Goal: Browse casually

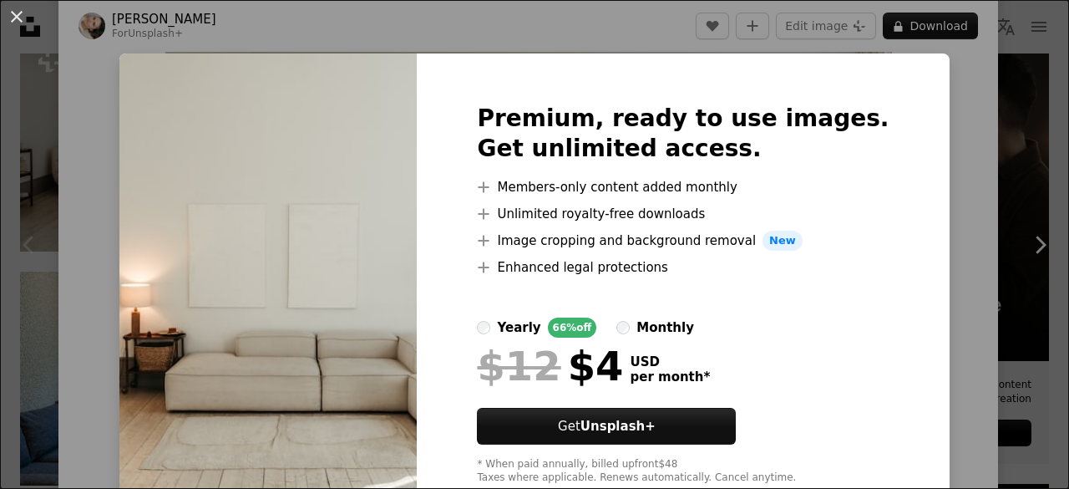
scroll to position [47, 0]
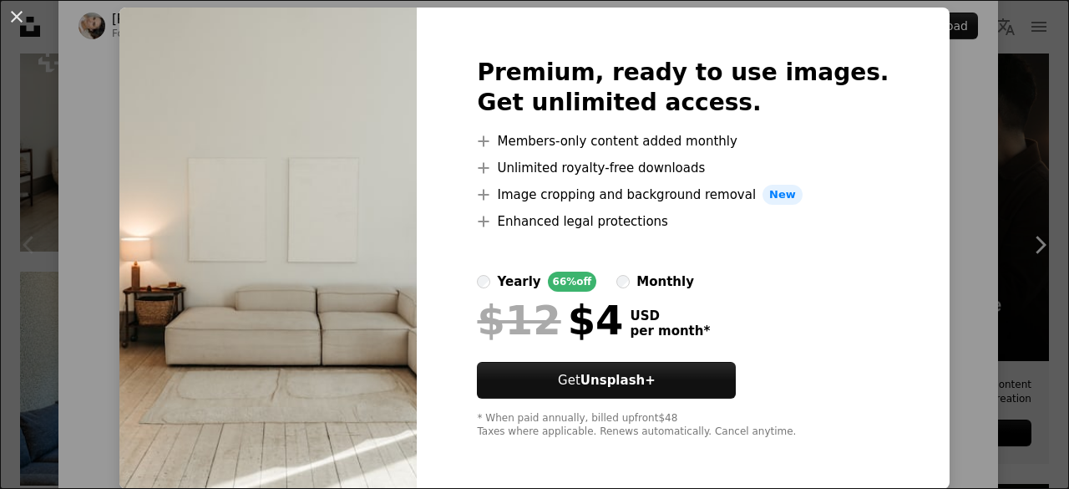
click at [964, 123] on div "An X shape Premium, ready to use images. Get unlimited access. A plus sign Memb…" at bounding box center [534, 244] width 1069 height 489
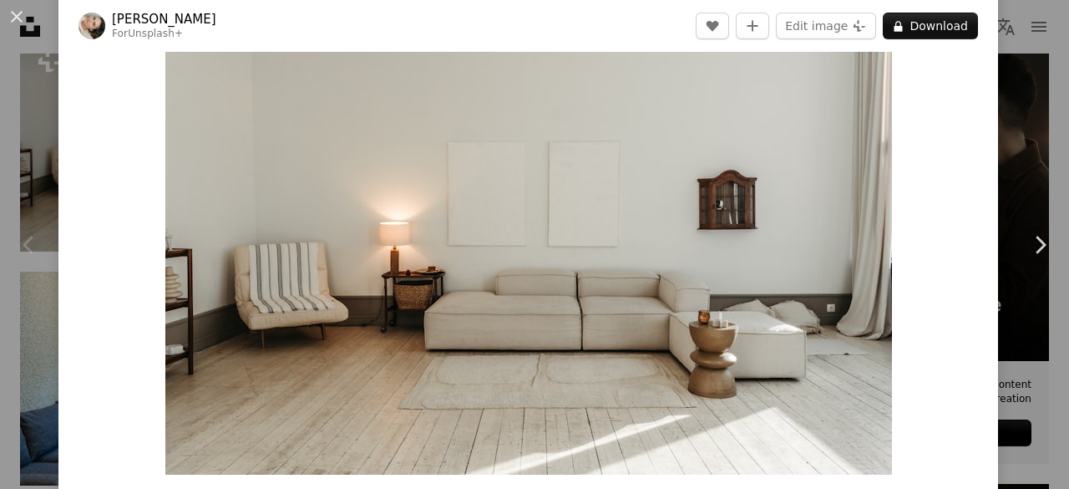
click at [572, 194] on img "Zoom in on this image" at bounding box center [528, 232] width 727 height 485
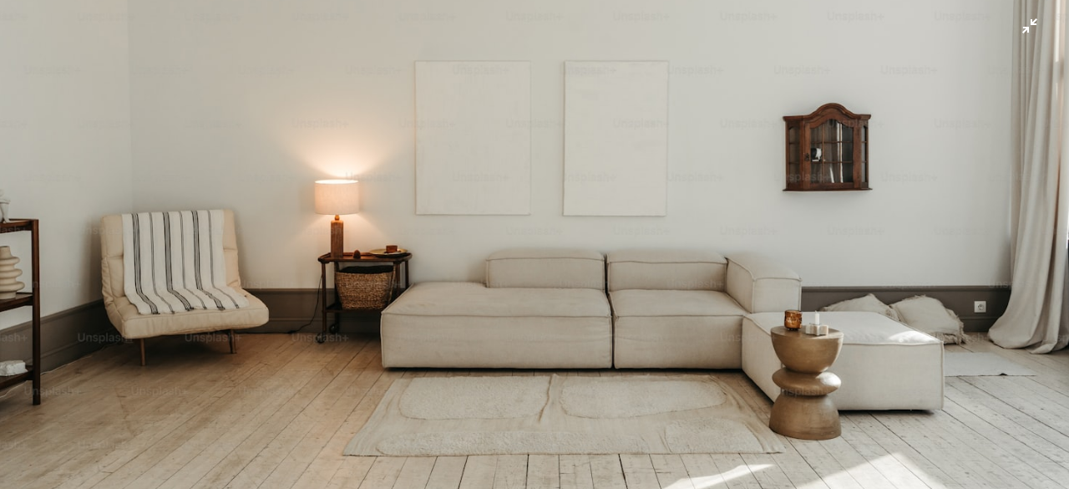
scroll to position [206, 0]
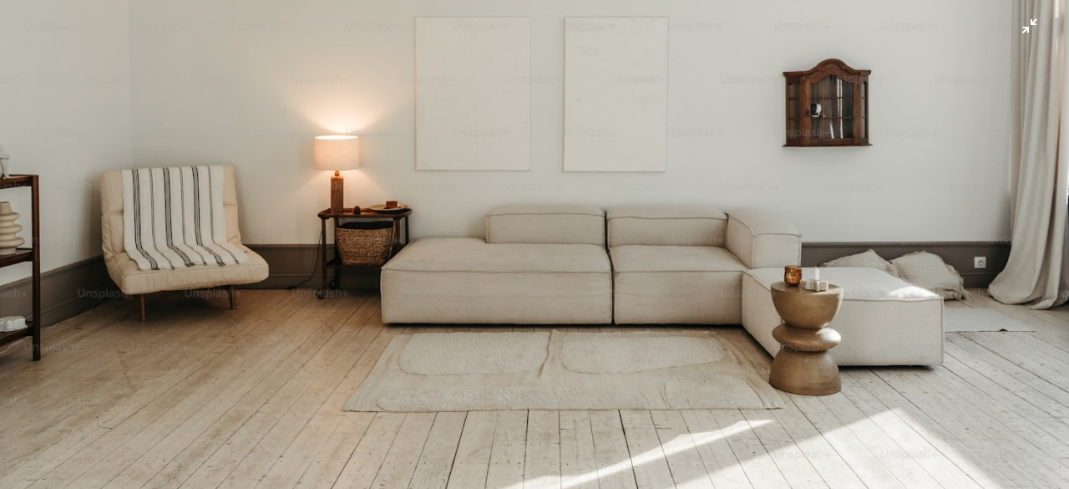
click at [896, 115] on img "Zoom out on this image" at bounding box center [534, 151] width 1071 height 714
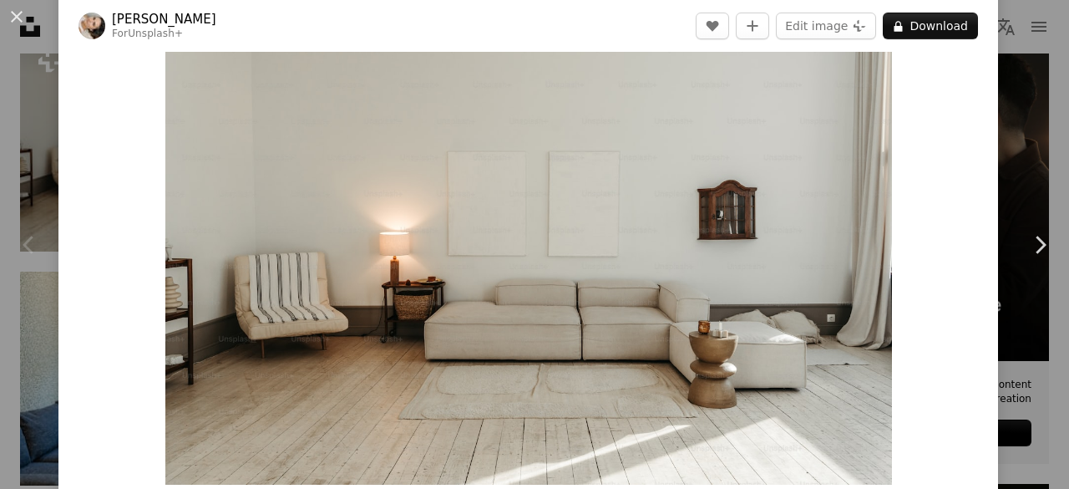
click at [896, 115] on div "Zoom in" at bounding box center [528, 242] width 940 height 501
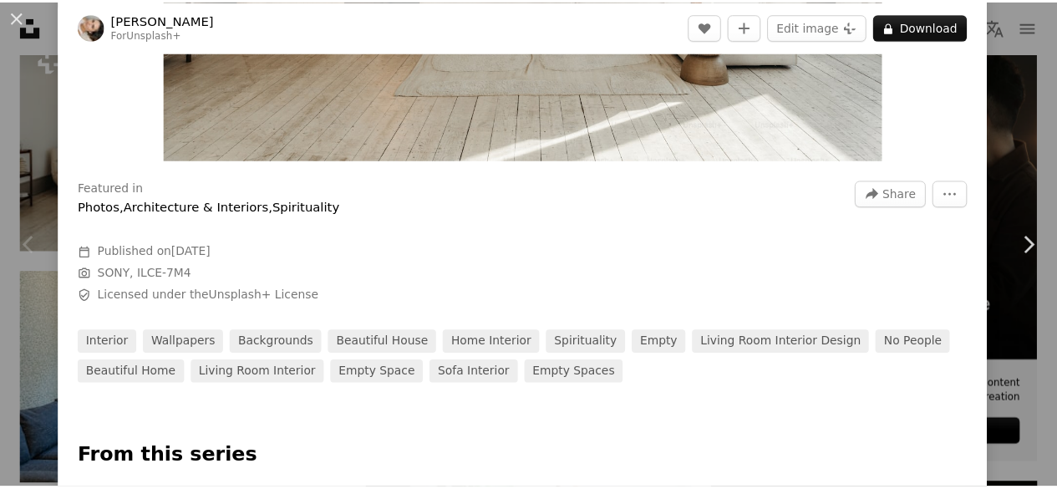
scroll to position [408, 0]
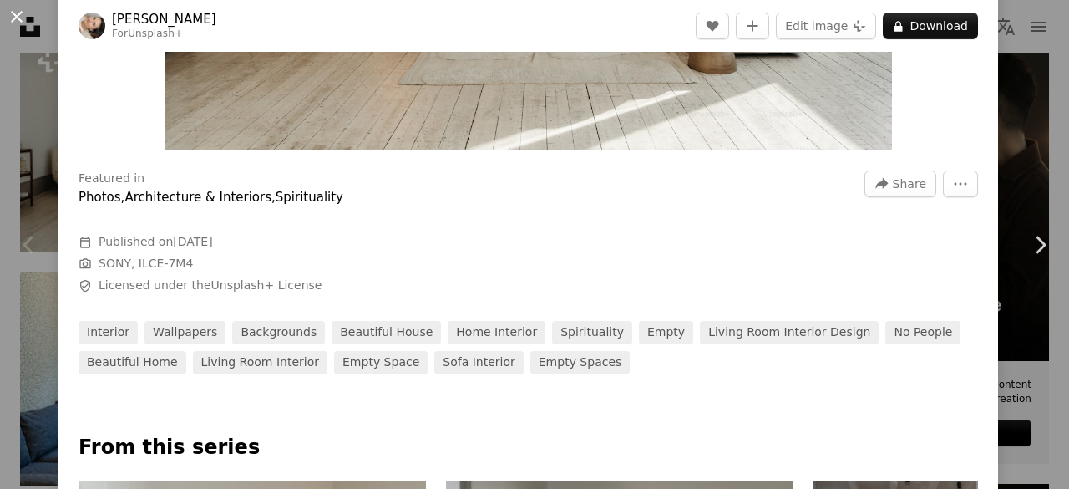
click at [15, 13] on button "An X shape" at bounding box center [17, 17] width 20 height 20
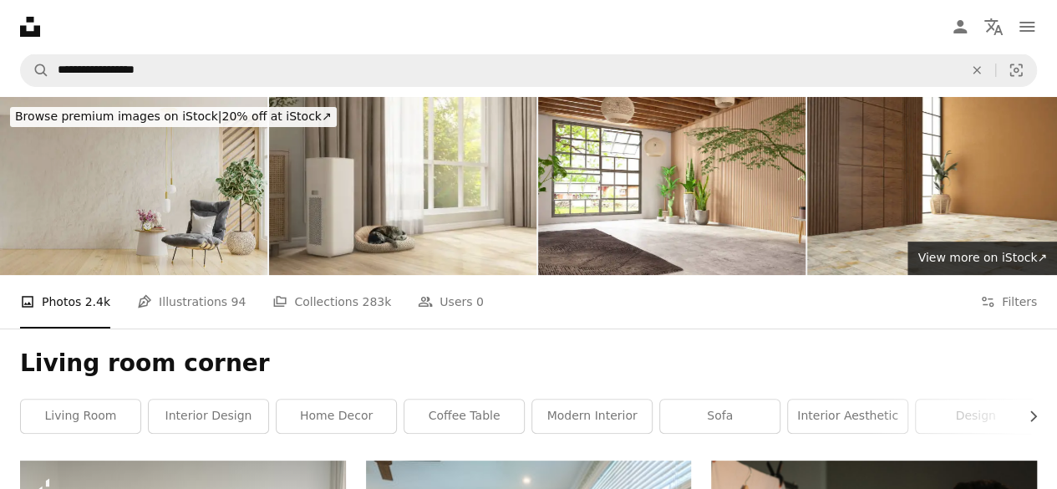
click at [126, 166] on img at bounding box center [133, 186] width 267 height 178
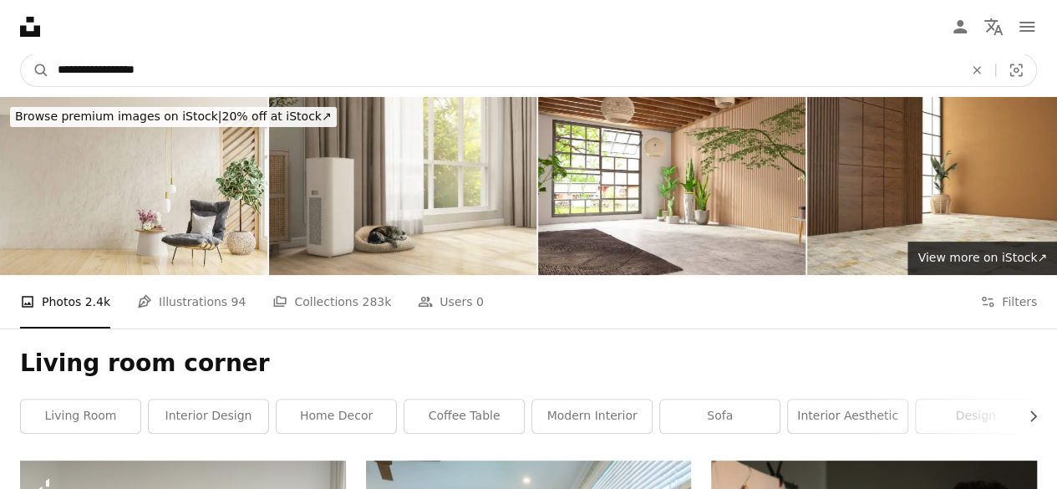
click at [222, 74] on input "**********" at bounding box center [503, 70] width 909 height 32
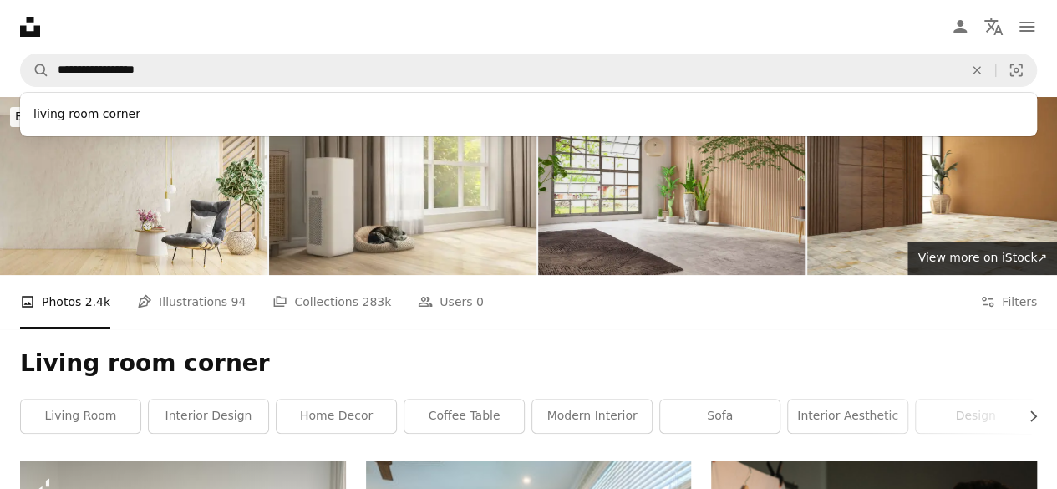
click at [670, 222] on img at bounding box center [671, 186] width 267 height 178
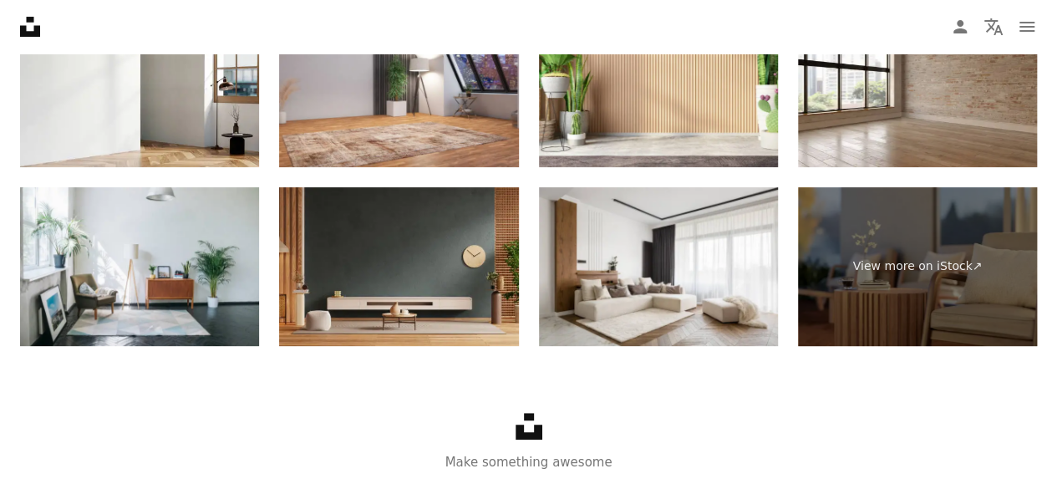
scroll to position [3353, 0]
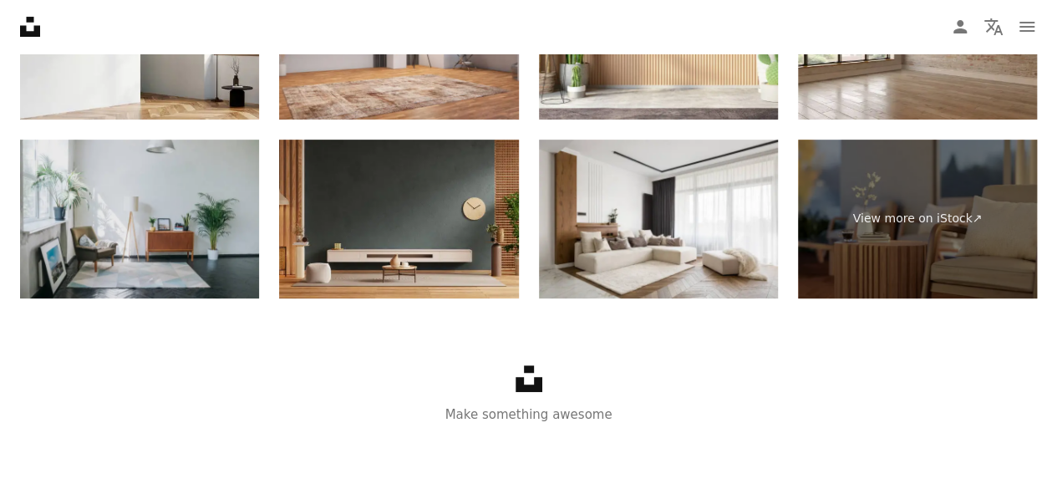
click at [147, 211] on img at bounding box center [139, 220] width 239 height 160
